Goal: Task Accomplishment & Management: Complete application form

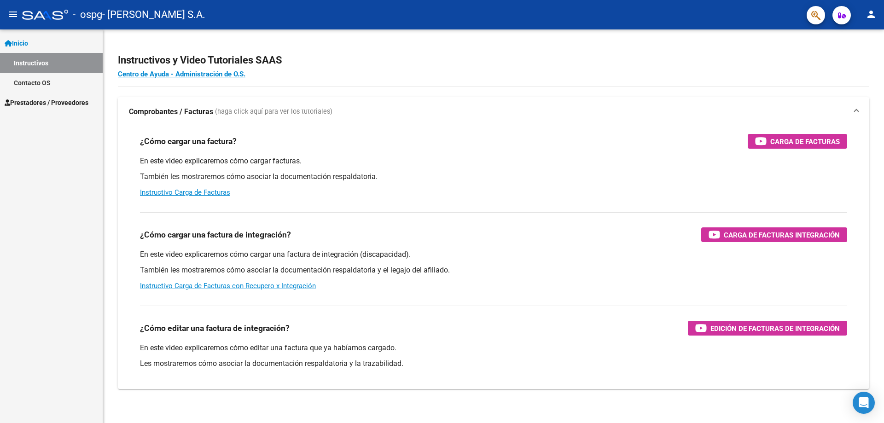
click at [35, 111] on link "Prestadores / Proveedores" at bounding box center [51, 103] width 103 height 20
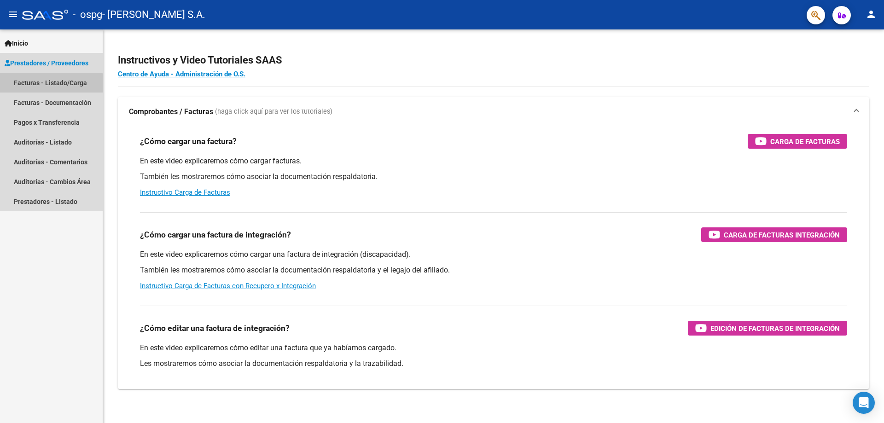
click at [43, 90] on link "Facturas - Listado/Carga" at bounding box center [51, 83] width 103 height 20
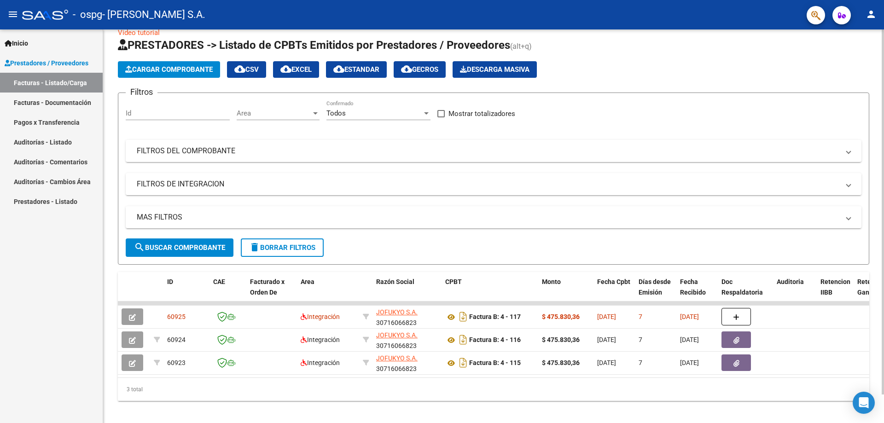
scroll to position [31, 0]
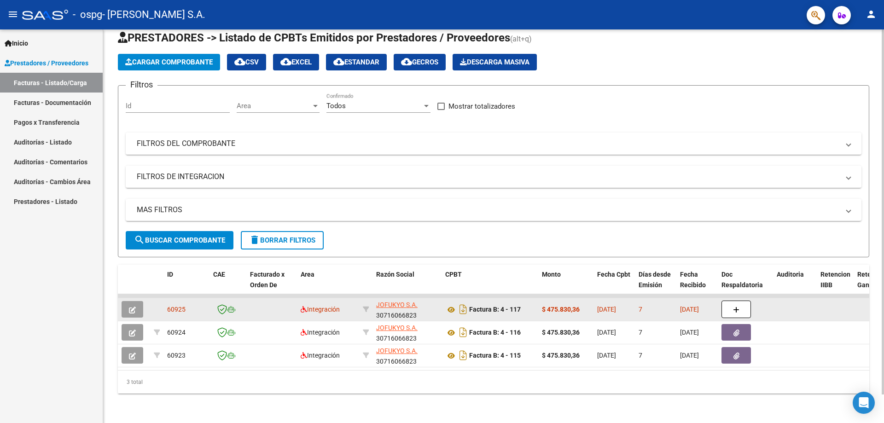
click at [137, 301] on button "button" at bounding box center [133, 309] width 22 height 17
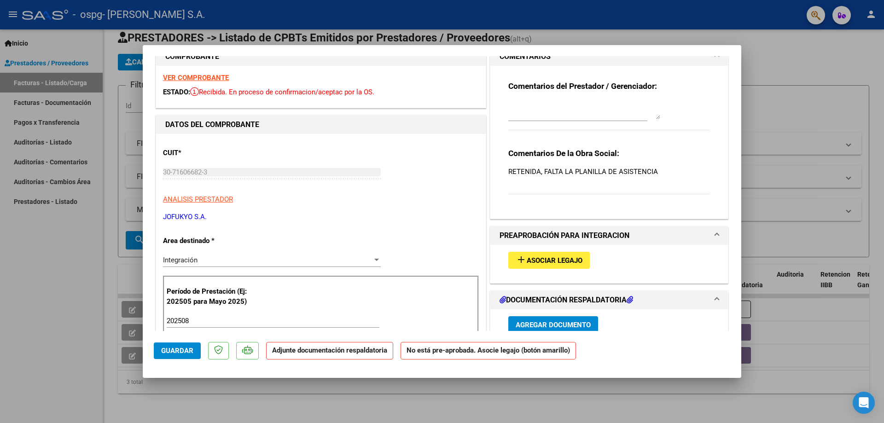
scroll to position [0, 0]
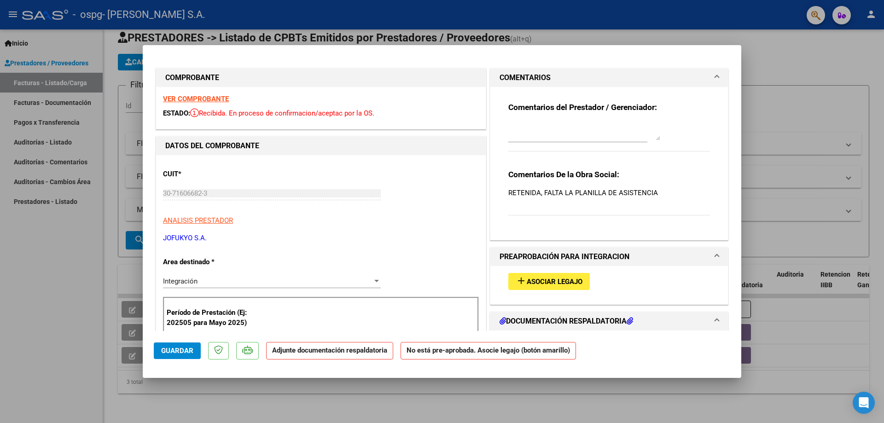
click at [828, 129] on div at bounding box center [442, 211] width 884 height 423
type input "$ 0,00"
